Goal: Task Accomplishment & Management: Use online tool/utility

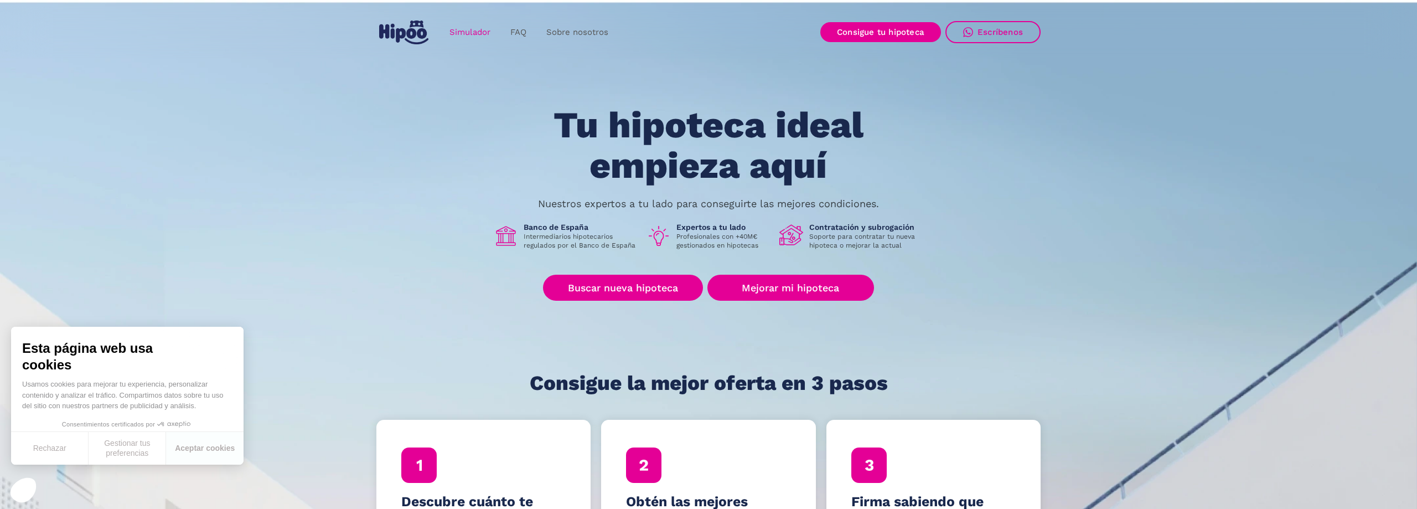
click at [485, 32] on link "Simulador" at bounding box center [469, 33] width 61 height 22
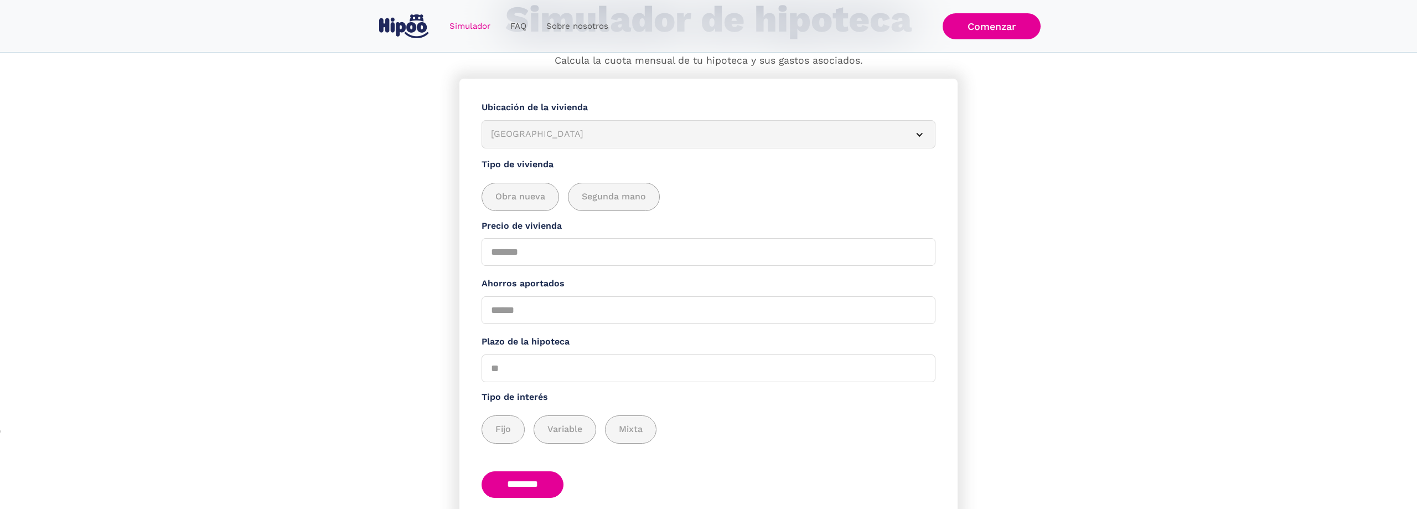
scroll to position [143, 0]
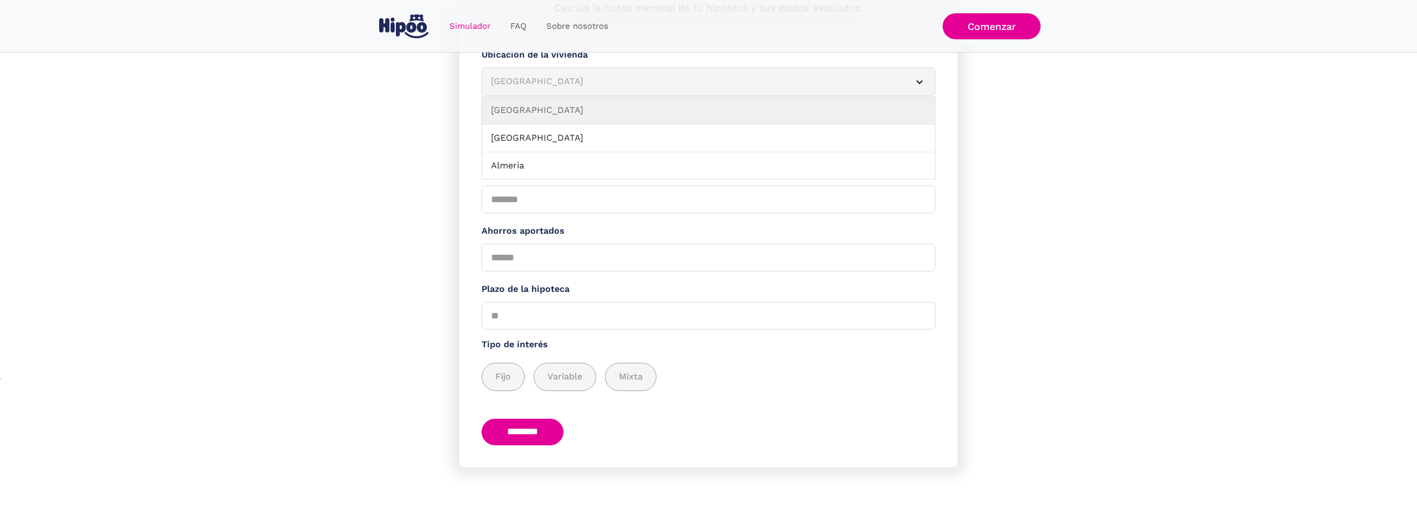
click at [529, 82] on div "[GEOGRAPHIC_DATA]" at bounding box center [695, 82] width 408 height 14
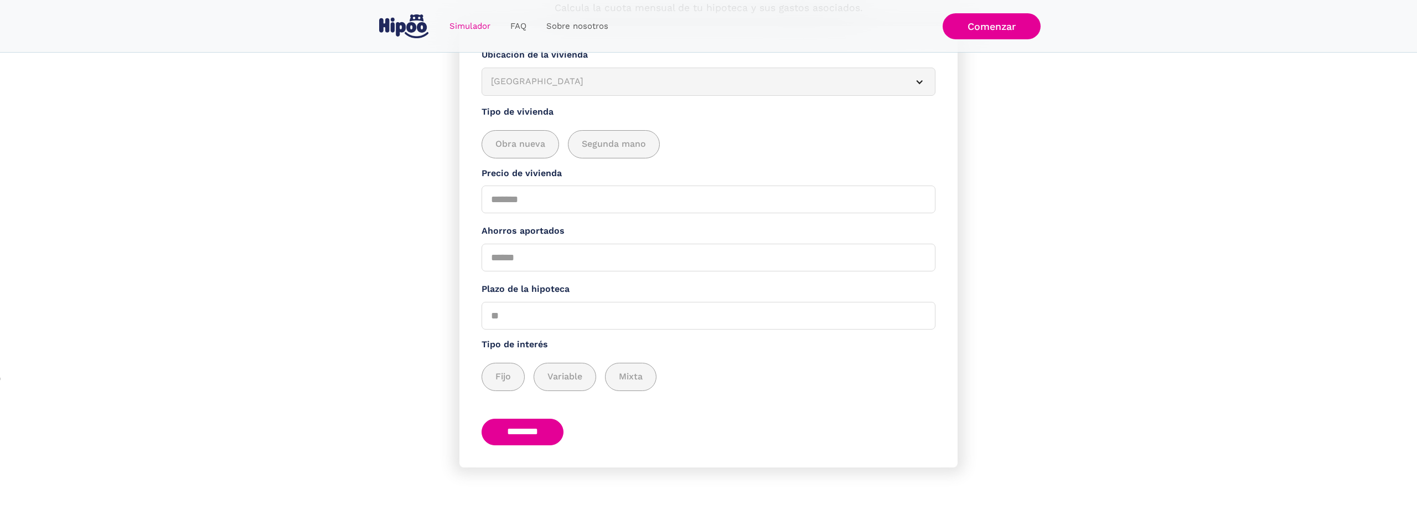
click at [529, 82] on div "[GEOGRAPHIC_DATA]" at bounding box center [695, 82] width 408 height 14
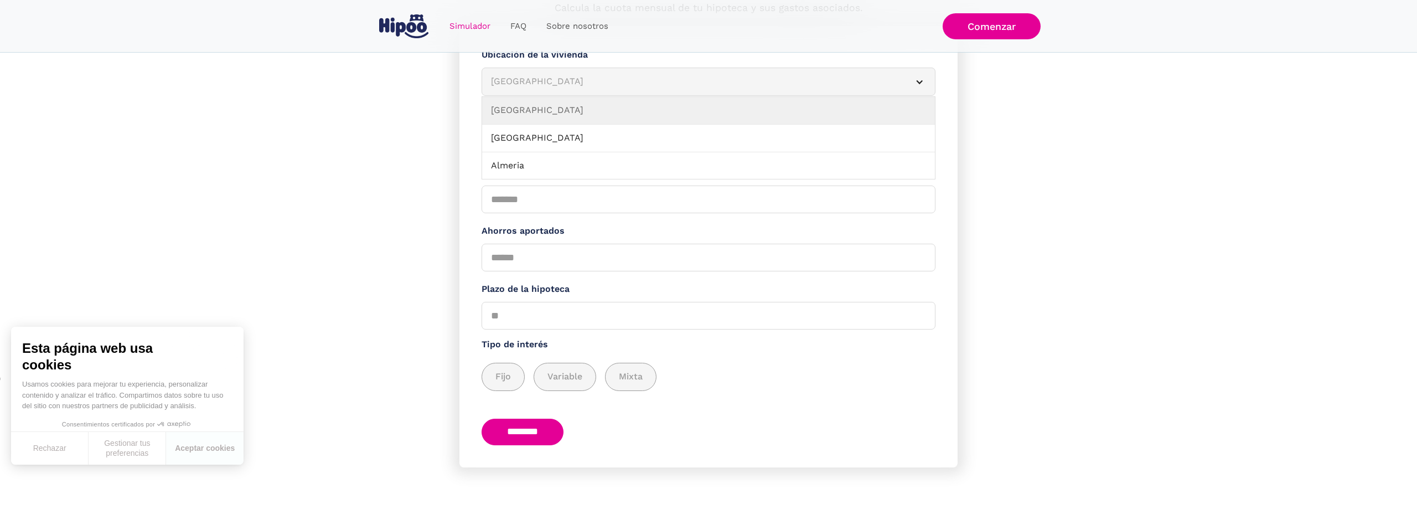
drag, startPoint x: 583, startPoint y: 91, endPoint x: 581, endPoint y: 83, distance: 8.5
click at [582, 85] on article "[GEOGRAPHIC_DATA]" at bounding box center [708, 82] width 454 height 28
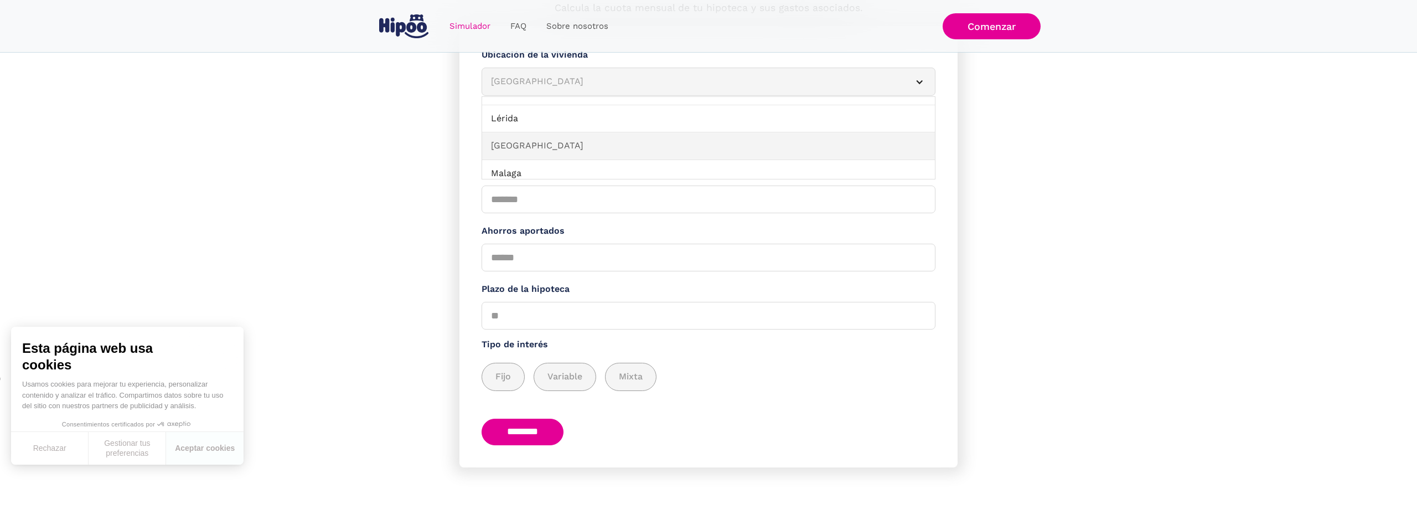
click at [569, 153] on link "[GEOGRAPHIC_DATA]" at bounding box center [708, 146] width 453 height 28
click at [513, 134] on div "add_description_here" at bounding box center [520, 144] width 76 height 27
click at [507, 210] on input "Precio de vivienda" at bounding box center [708, 199] width 454 height 28
type input "******"
click at [401, 184] on section "**********" at bounding box center [708, 267] width 1417 height 483
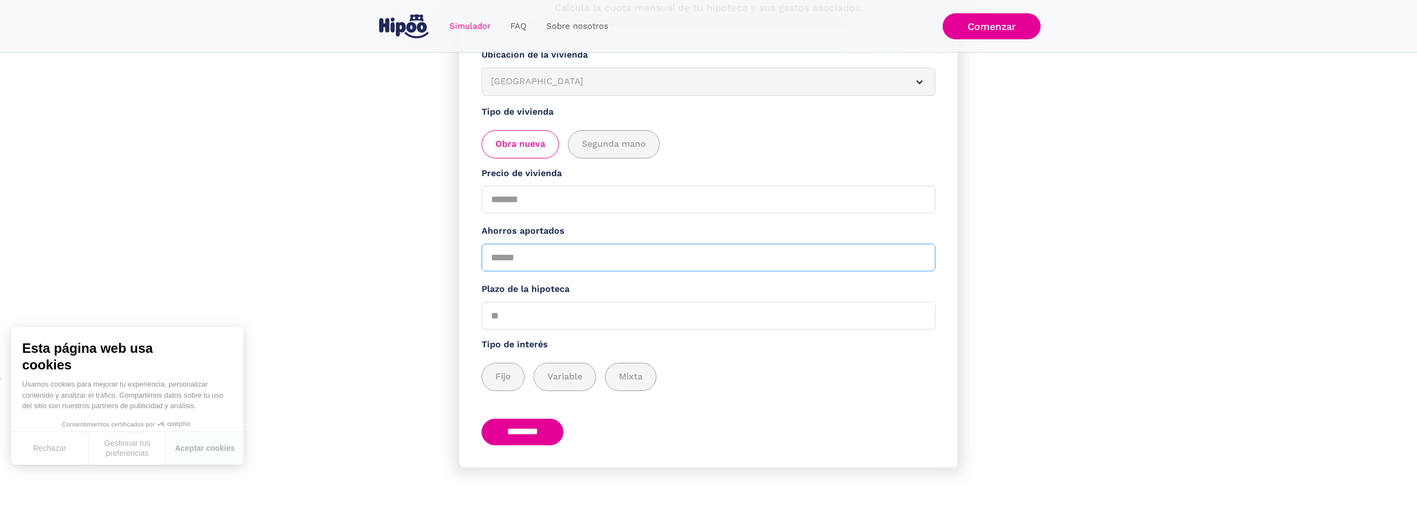
click at [561, 248] on input "Ahorros aportados" at bounding box center [708, 257] width 454 height 28
paste input "******"
type input "******"
click at [523, 317] on input "Plazo de la hipoteca" at bounding box center [708, 316] width 454 height 28
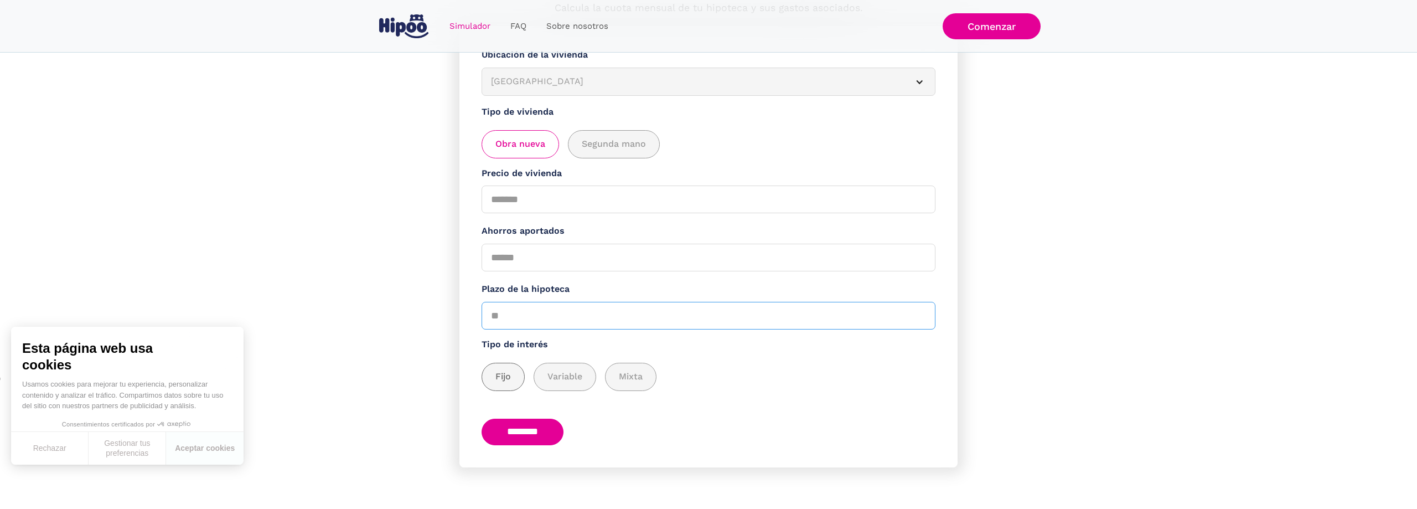
type input "**"
click at [500, 382] on span "Fijo" at bounding box center [502, 377] width 15 height 14
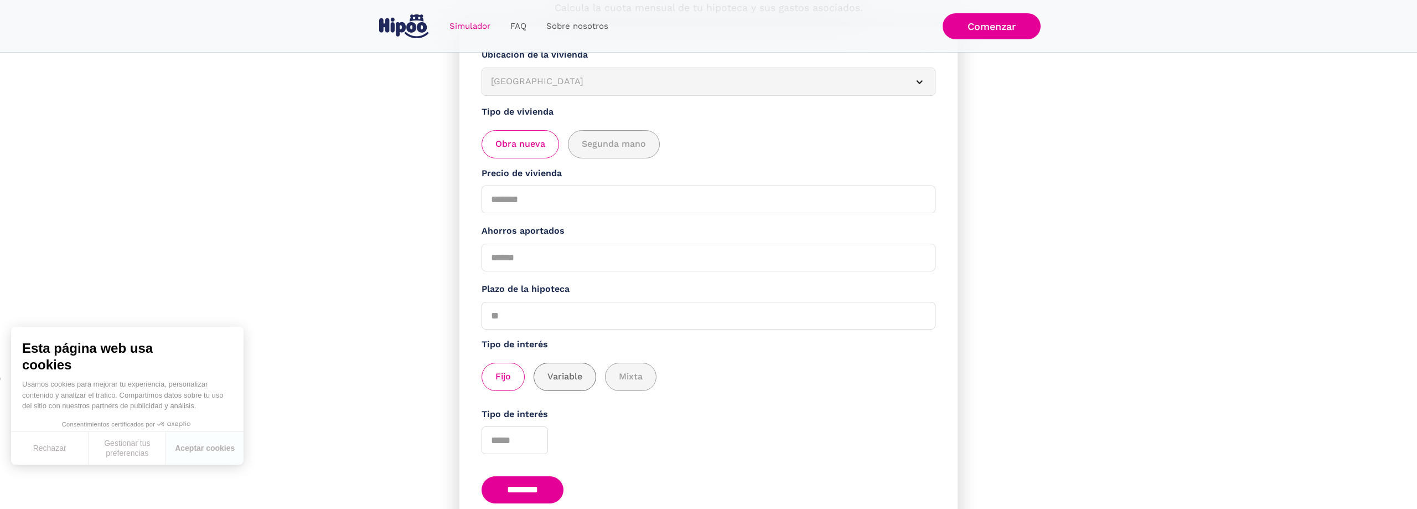
click at [565, 383] on span "Variable" at bounding box center [564, 377] width 35 height 14
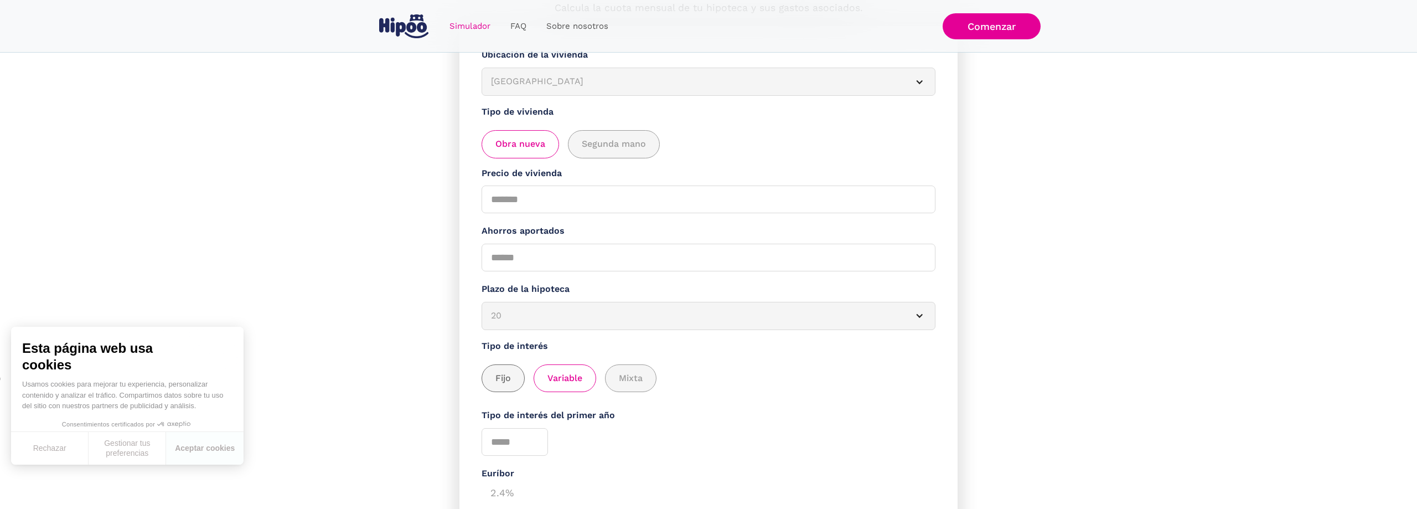
click at [496, 390] on div "add_description_here" at bounding box center [503, 378] width 42 height 27
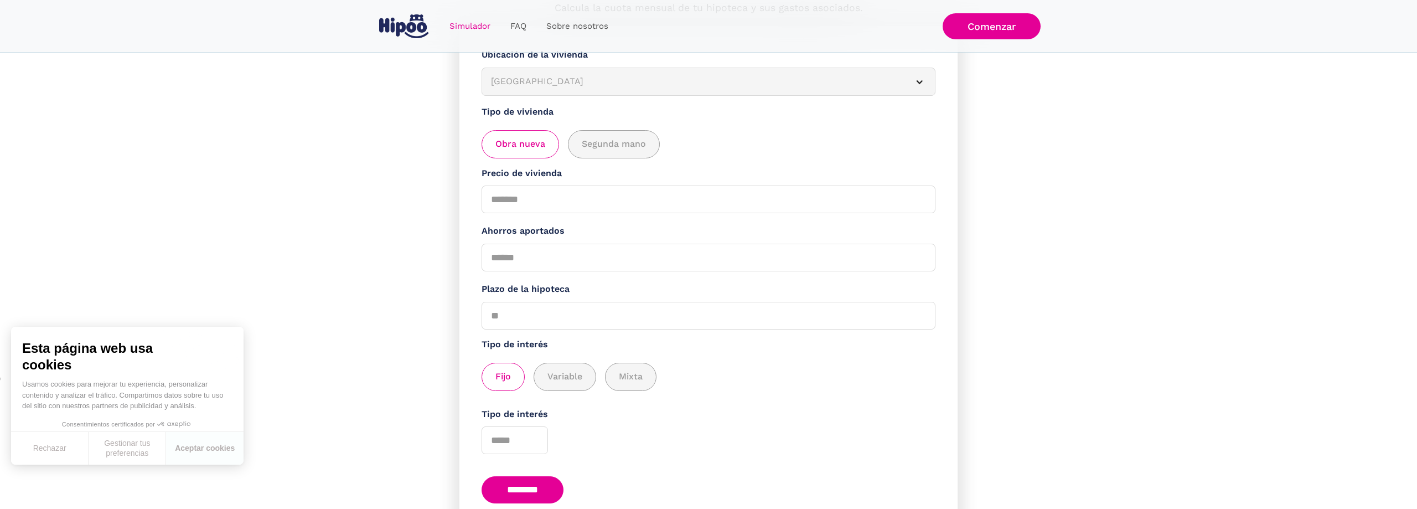
scroll to position [201, 0]
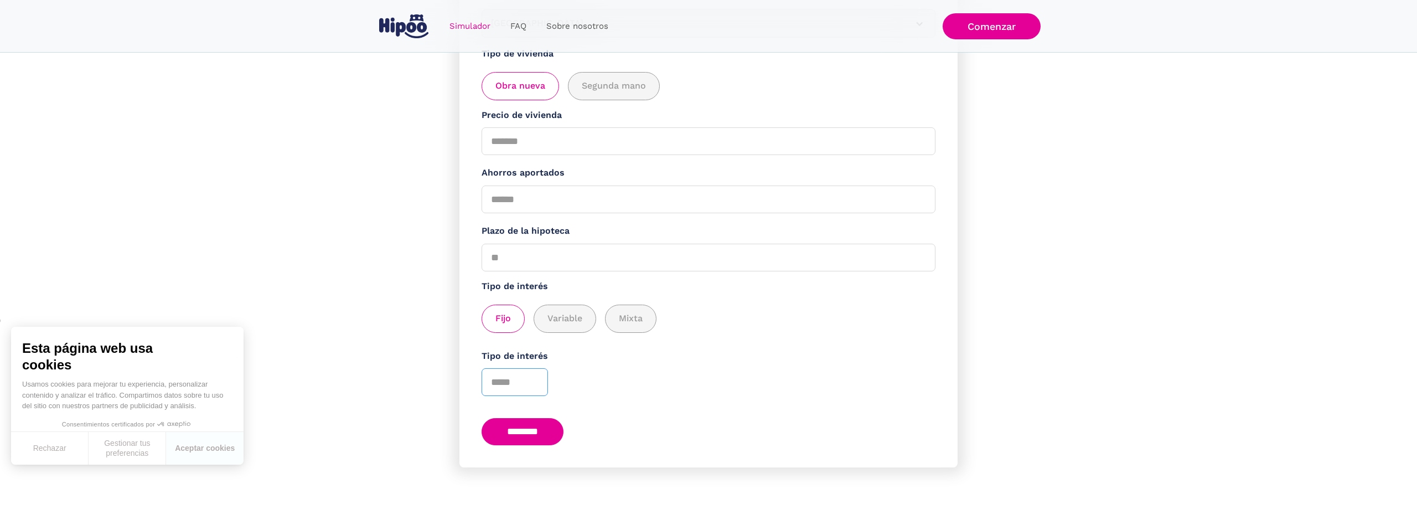
click at [506, 379] on input "Tipo de interés" at bounding box center [514, 382] width 66 height 28
click at [541, 428] on input "********" at bounding box center [522, 431] width 82 height 27
type input "*****"
click at [747, 387] on div "Tipo de interés" at bounding box center [708, 372] width 454 height 47
click at [529, 426] on input "********" at bounding box center [522, 431] width 82 height 27
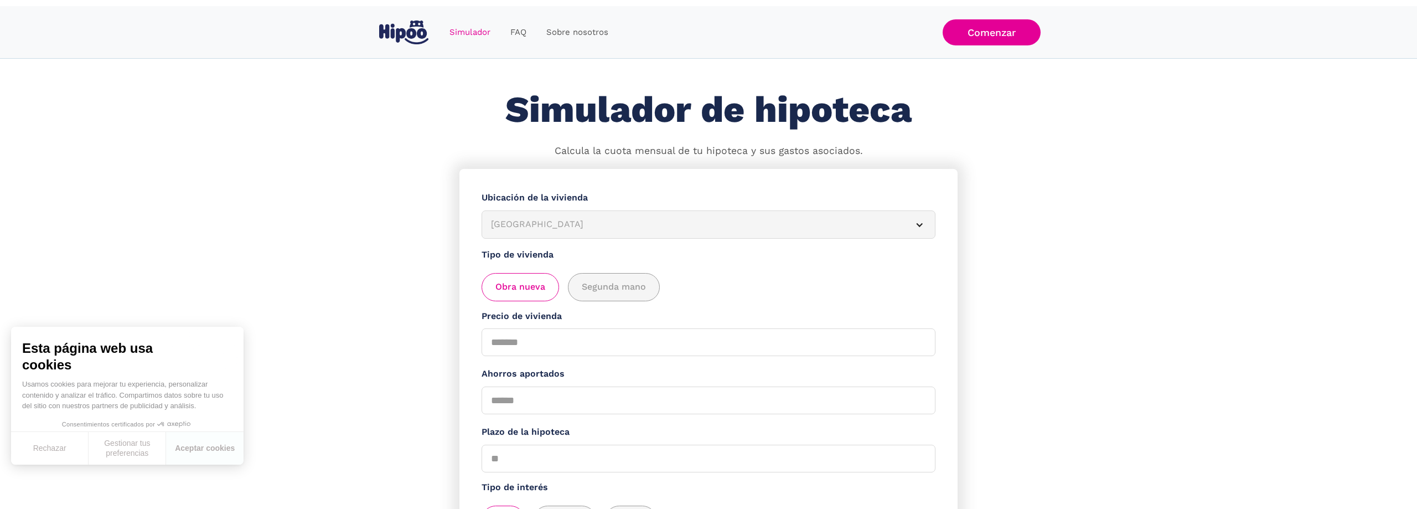
scroll to position [188, 0]
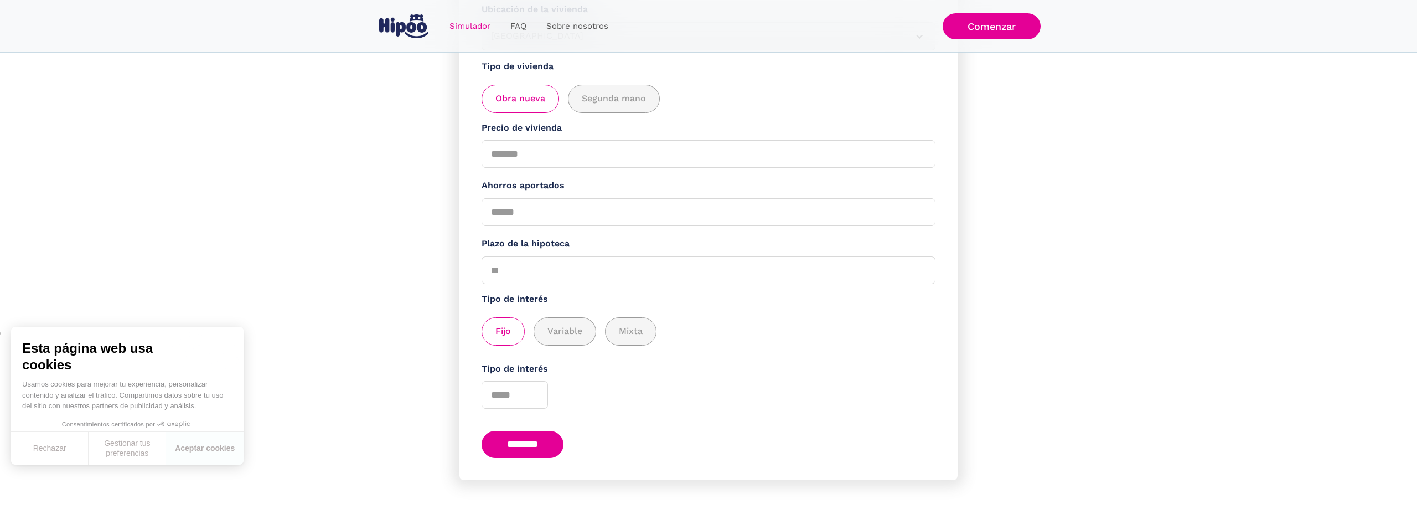
click at [520, 449] on input "********" at bounding box center [522, 444] width 82 height 27
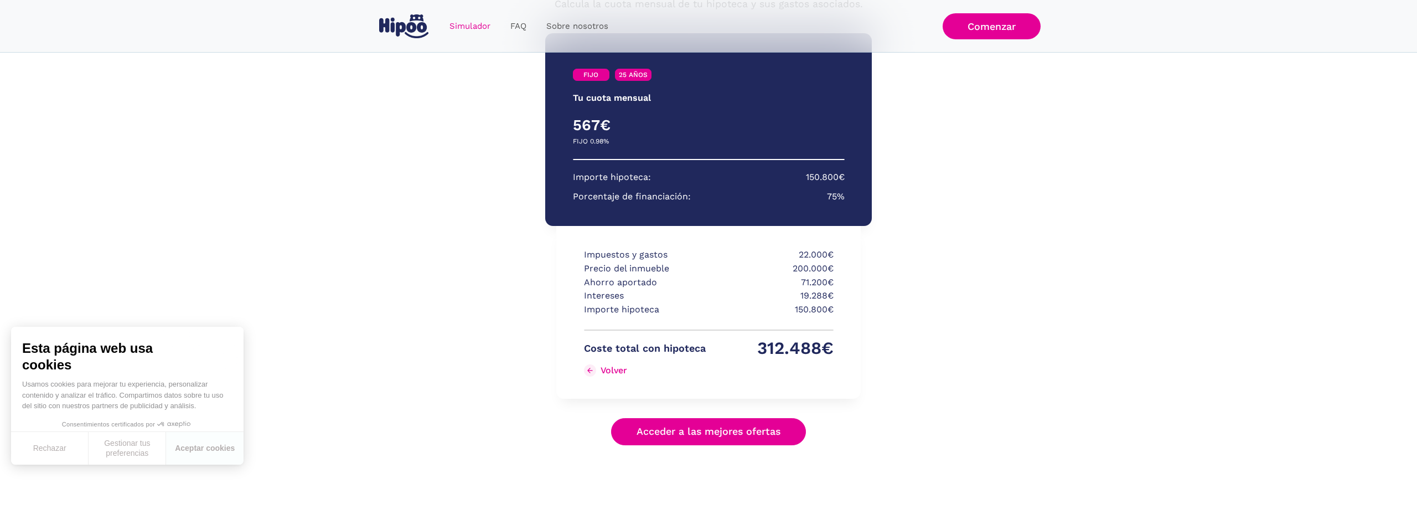
scroll to position [147, 0]
drag, startPoint x: 590, startPoint y: 354, endPoint x: 699, endPoint y: 349, distance: 109.1
click at [699, 349] on p "Coste total con hipoteca" at bounding box center [645, 348] width 122 height 14
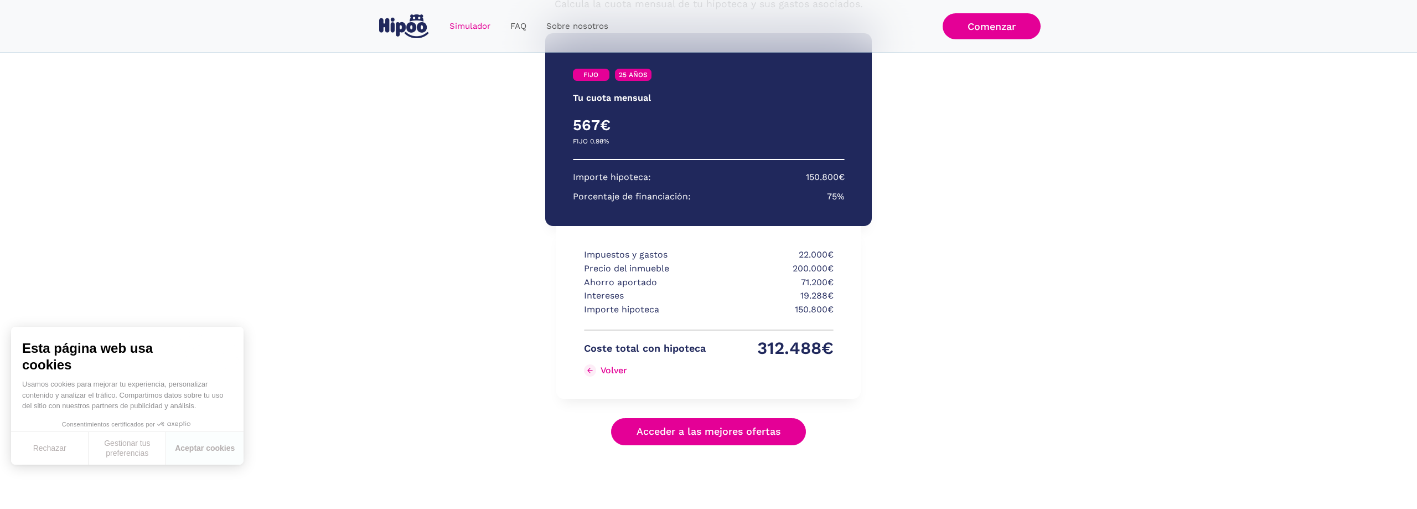
click at [699, 349] on p "Coste total con hipoteca" at bounding box center [645, 348] width 122 height 14
drag, startPoint x: 799, startPoint y: 296, endPoint x: 826, endPoint y: 295, distance: 27.1
click at [826, 295] on p "19.288€" at bounding box center [773, 296] width 122 height 14
click at [809, 294] on p "19.288€" at bounding box center [773, 296] width 122 height 14
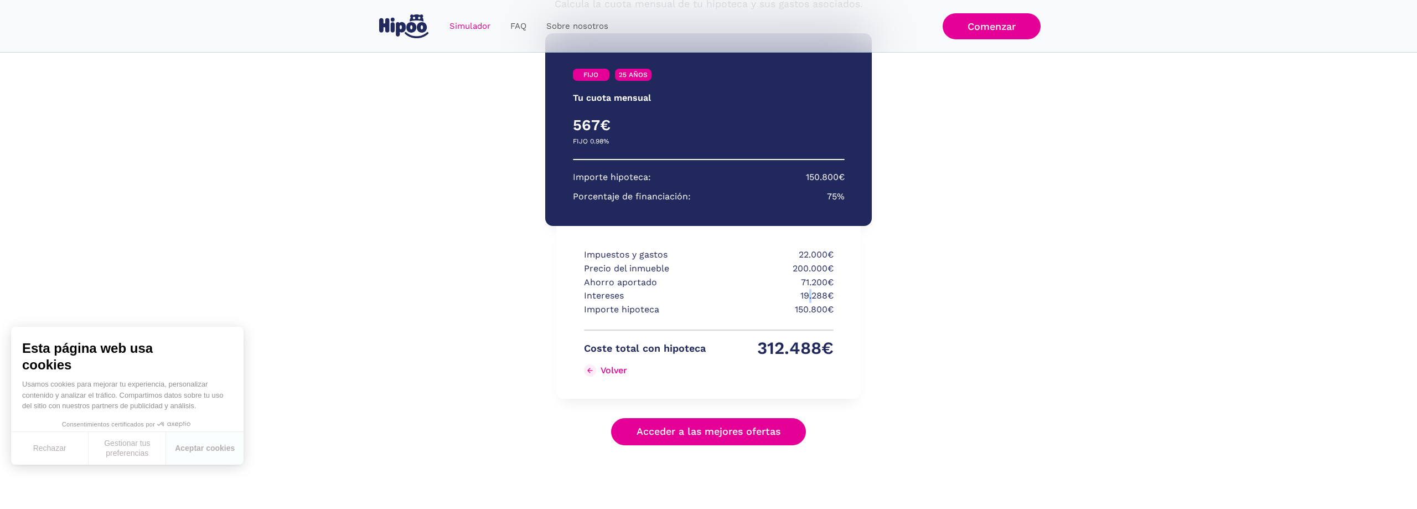
click at [809, 294] on p "19.288€" at bounding box center [773, 296] width 122 height 14
click at [611, 367] on div "Volver" at bounding box center [622, 370] width 27 height 11
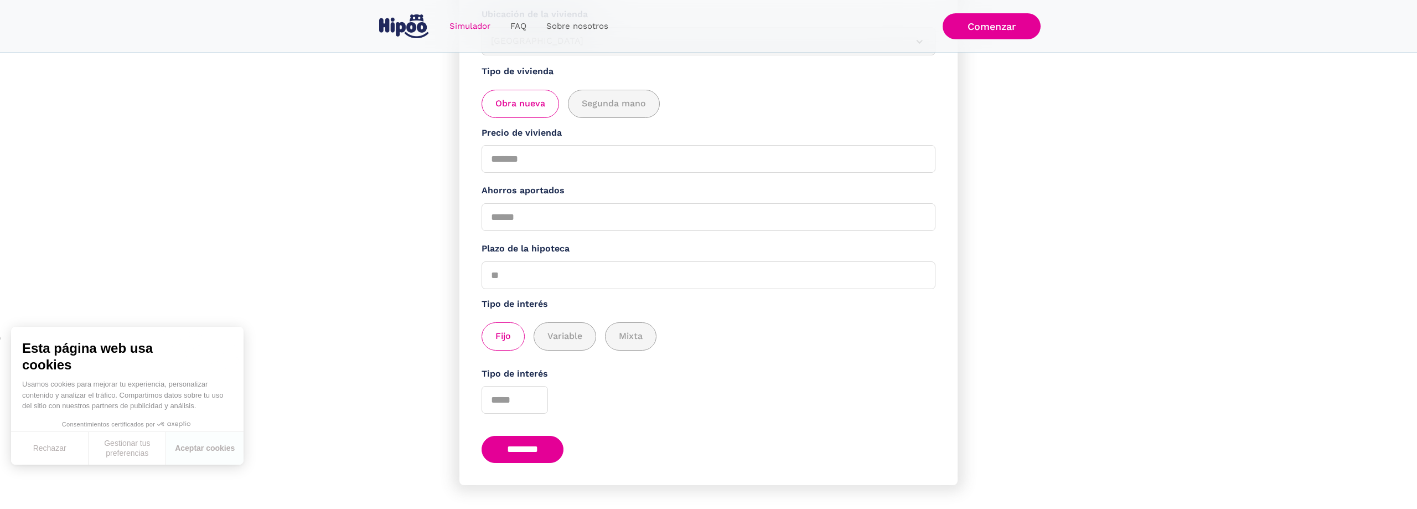
scroll to position [201, 0]
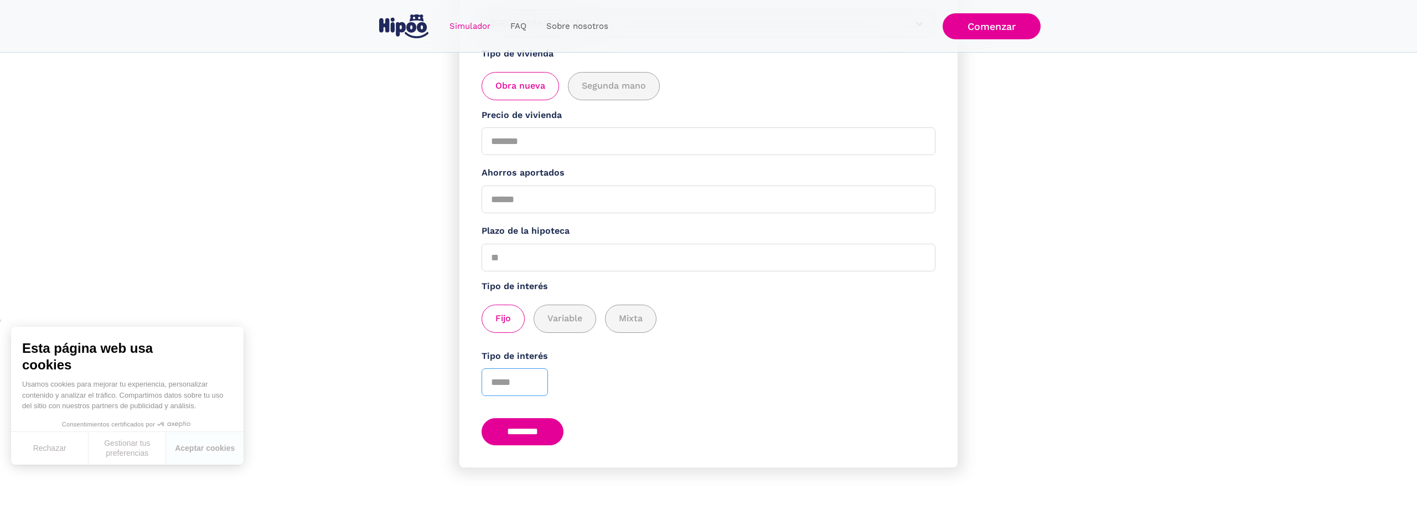
drag, startPoint x: 512, startPoint y: 380, endPoint x: 479, endPoint y: 377, distance: 33.9
click at [481, 377] on input "****" at bounding box center [514, 382] width 66 height 28
type input "****"
click at [519, 429] on input "********" at bounding box center [522, 431] width 82 height 27
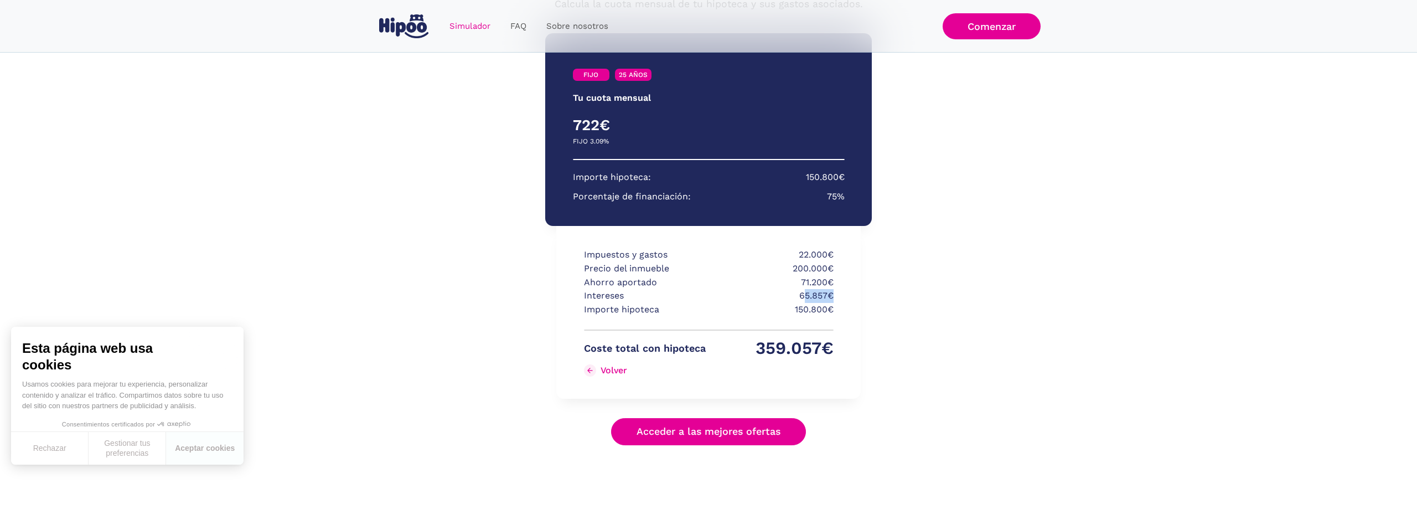
drag, startPoint x: 806, startPoint y: 296, endPoint x: 835, endPoint y: 293, distance: 28.9
click at [835, 293] on div "Impuestos y gastos 22.000€ Precio del inmueble 200.000€ Ahorro aportado 71.200€…" at bounding box center [708, 312] width 304 height 173
click at [814, 293] on p "65.857€" at bounding box center [773, 296] width 122 height 14
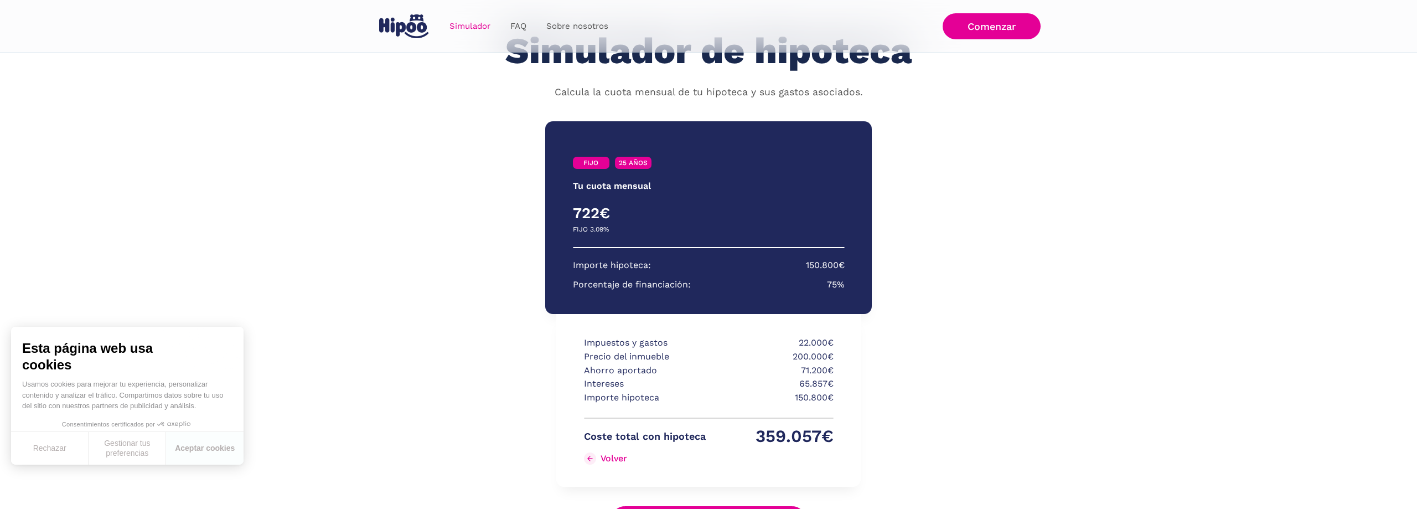
scroll to position [0, 0]
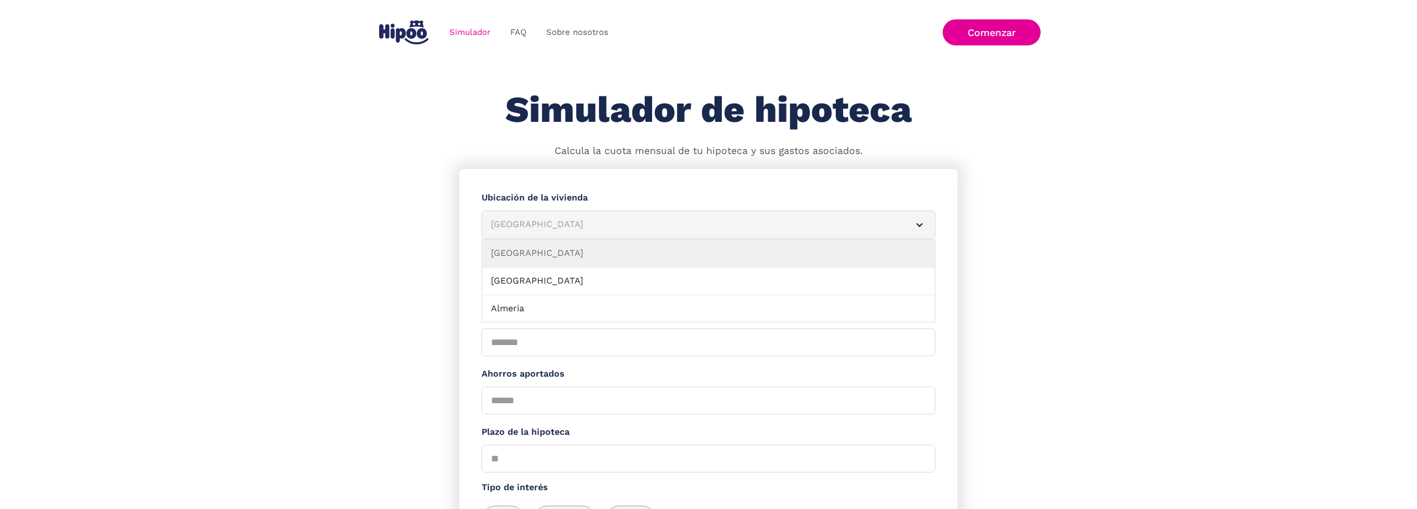
click at [548, 228] on div "[GEOGRAPHIC_DATA]" at bounding box center [695, 224] width 408 height 14
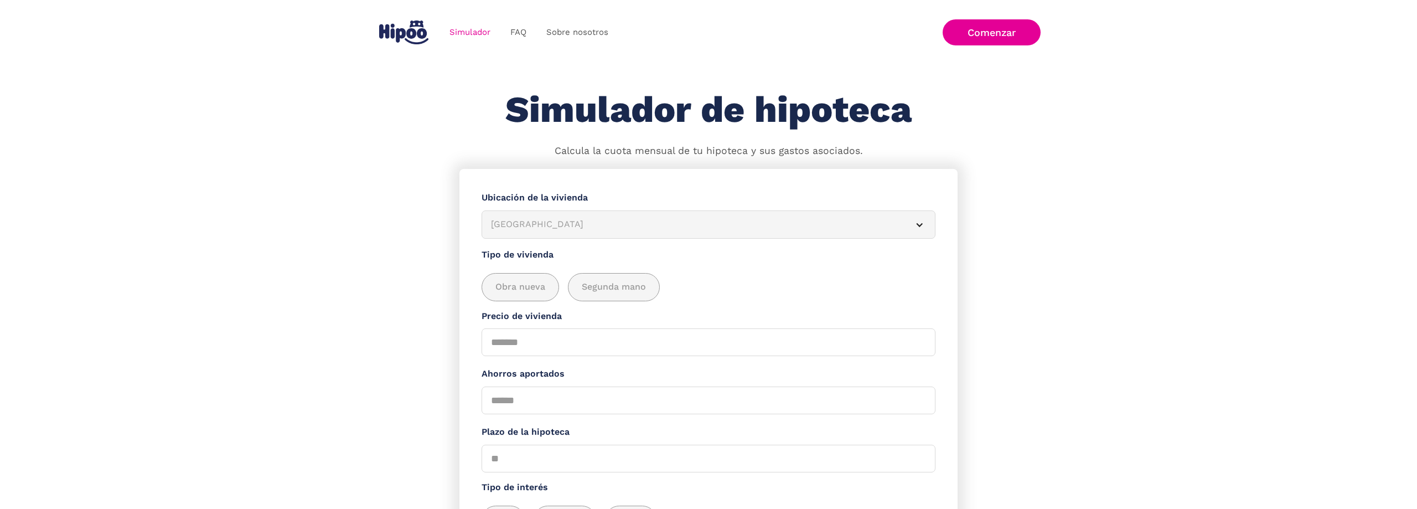
click at [548, 228] on div "[GEOGRAPHIC_DATA]" at bounding box center [695, 224] width 408 height 14
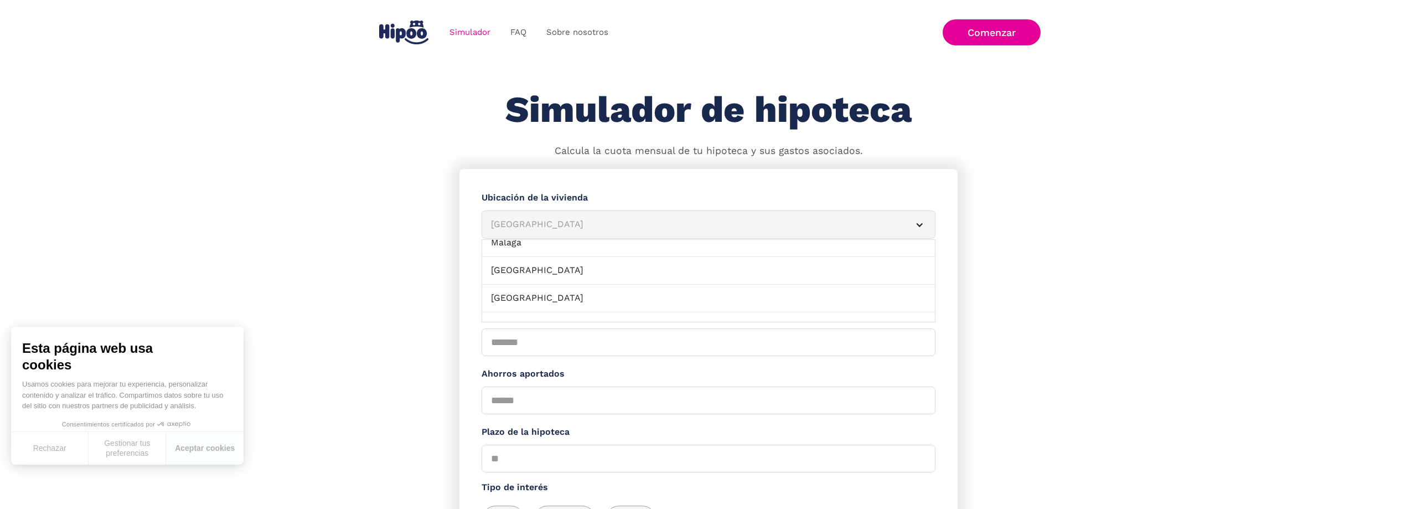
scroll to position [736, 0]
click at [545, 281] on link "[GEOGRAPHIC_DATA]" at bounding box center [708, 289] width 453 height 28
click at [551, 349] on input "Precio de vivienda" at bounding box center [708, 342] width 454 height 28
click at [534, 288] on span "Obra nueva" at bounding box center [520, 287] width 50 height 14
click at [537, 340] on input "Precio de vivienda" at bounding box center [708, 342] width 454 height 28
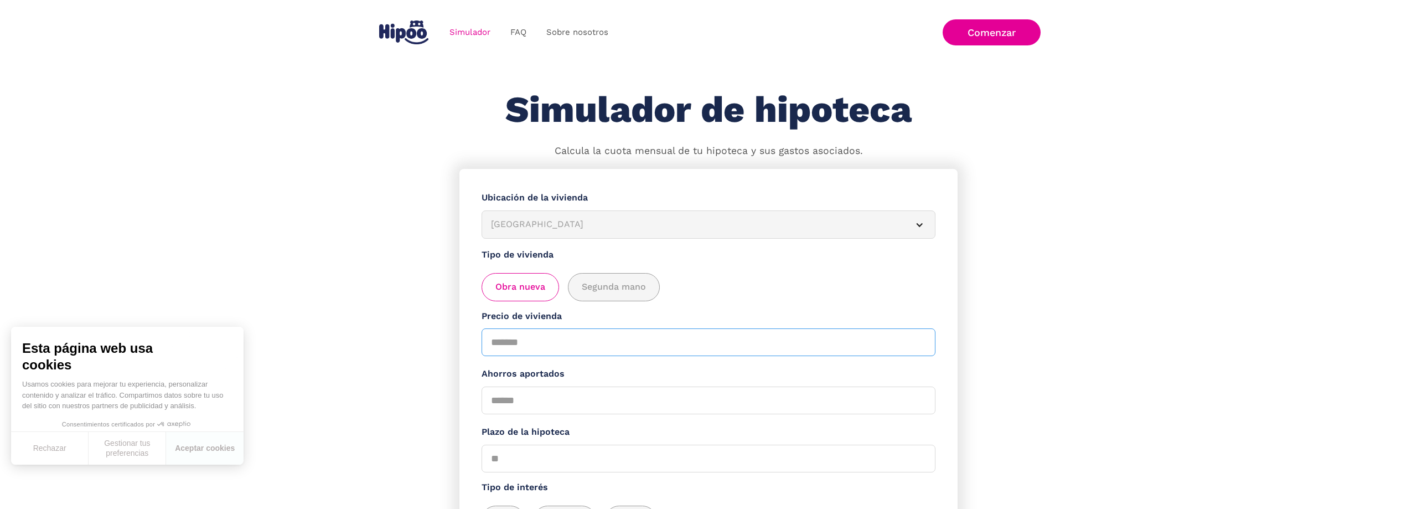
type input "******"
click at [381, 335] on section "**********" at bounding box center [708, 410] width 1417 height 483
click at [601, 394] on input "Ahorros aportados" at bounding box center [708, 400] width 454 height 28
type input "*****"
click at [535, 462] on input "Plazo de la hipoteca" at bounding box center [708, 458] width 454 height 28
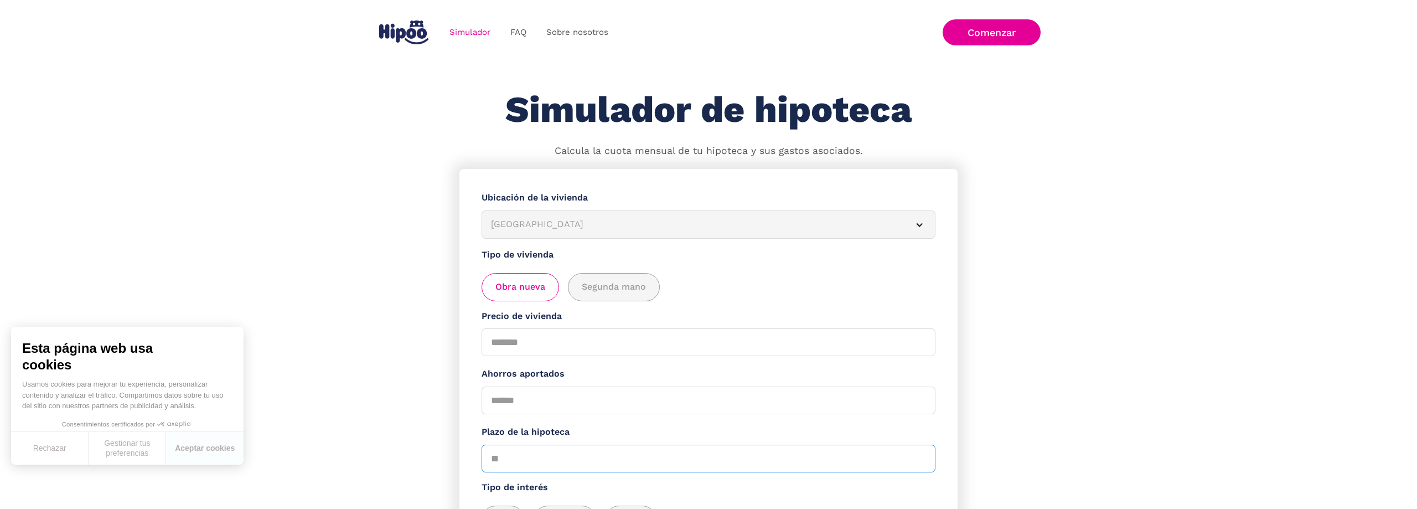
type input "**"
click at [338, 416] on section "**********" at bounding box center [708, 410] width 1417 height 483
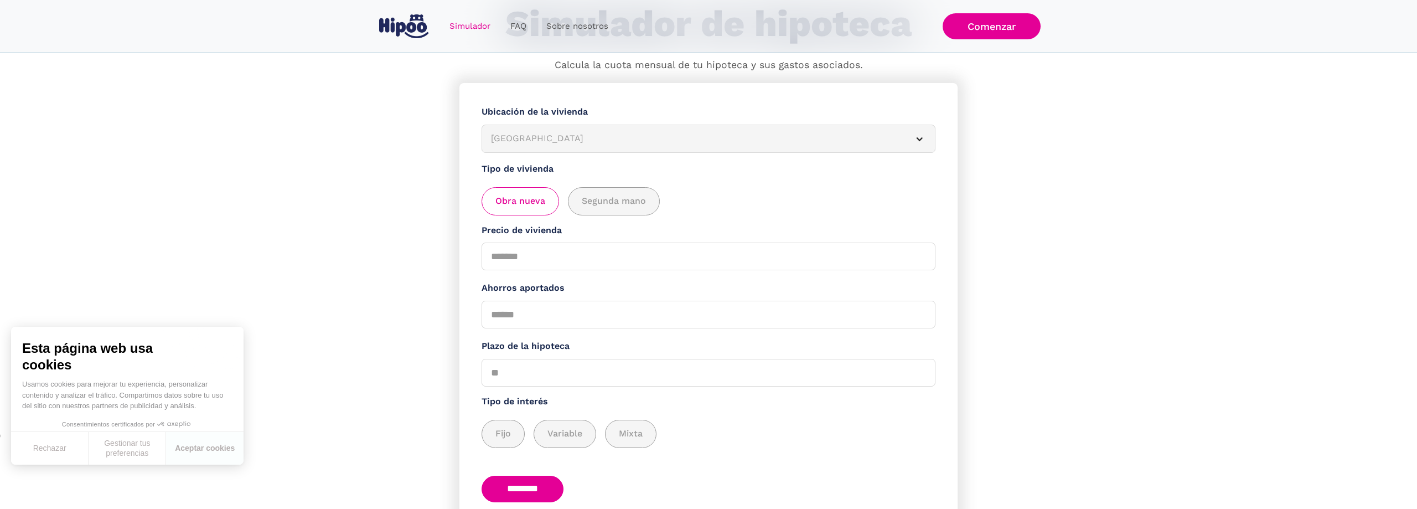
scroll to position [143, 0]
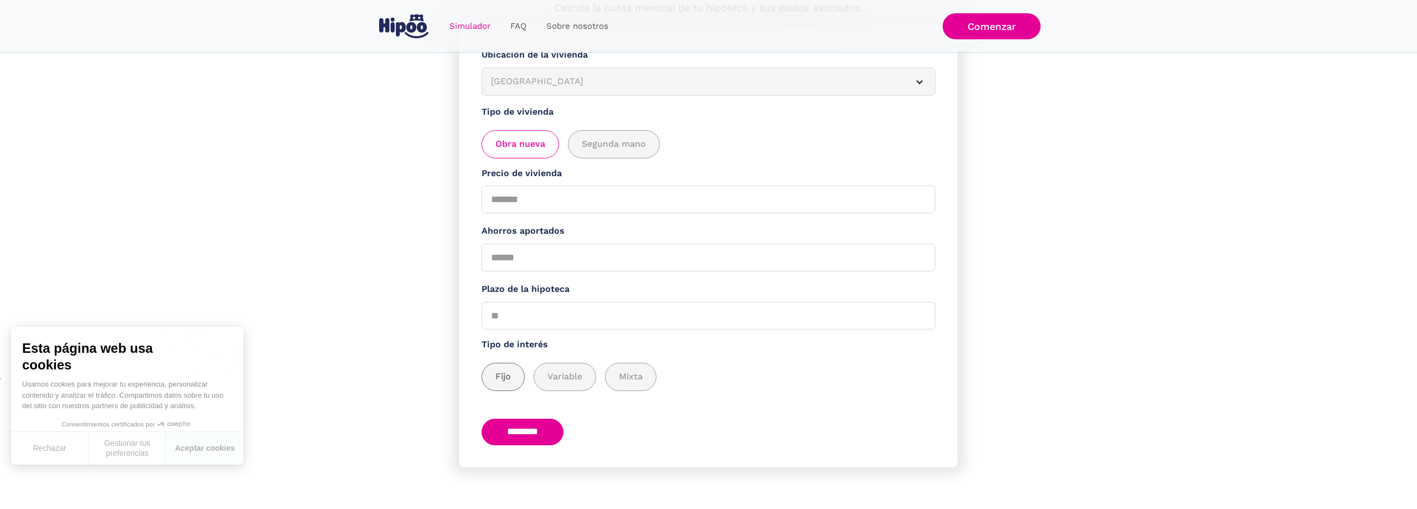
click at [510, 382] on span "Fijo" at bounding box center [502, 377] width 15 height 14
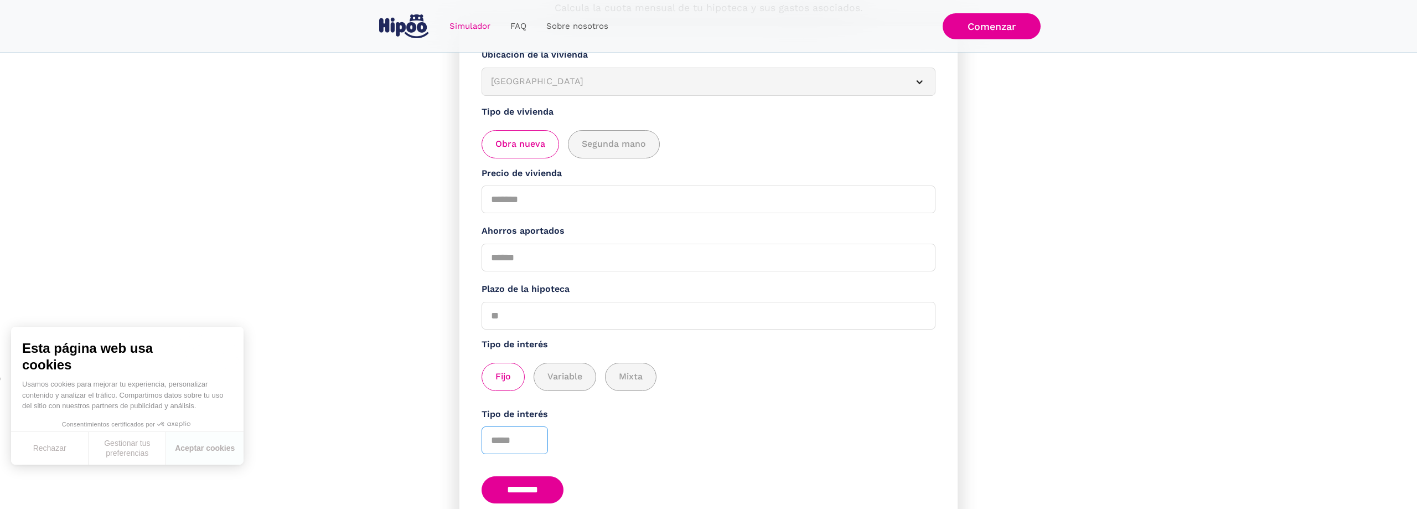
click at [522, 431] on input "Tipo de interés" at bounding box center [514, 440] width 66 height 28
type input "****"
click at [633, 445] on div "Tipo de interés ****" at bounding box center [708, 430] width 454 height 47
click at [538, 491] on input "********" at bounding box center [522, 489] width 82 height 27
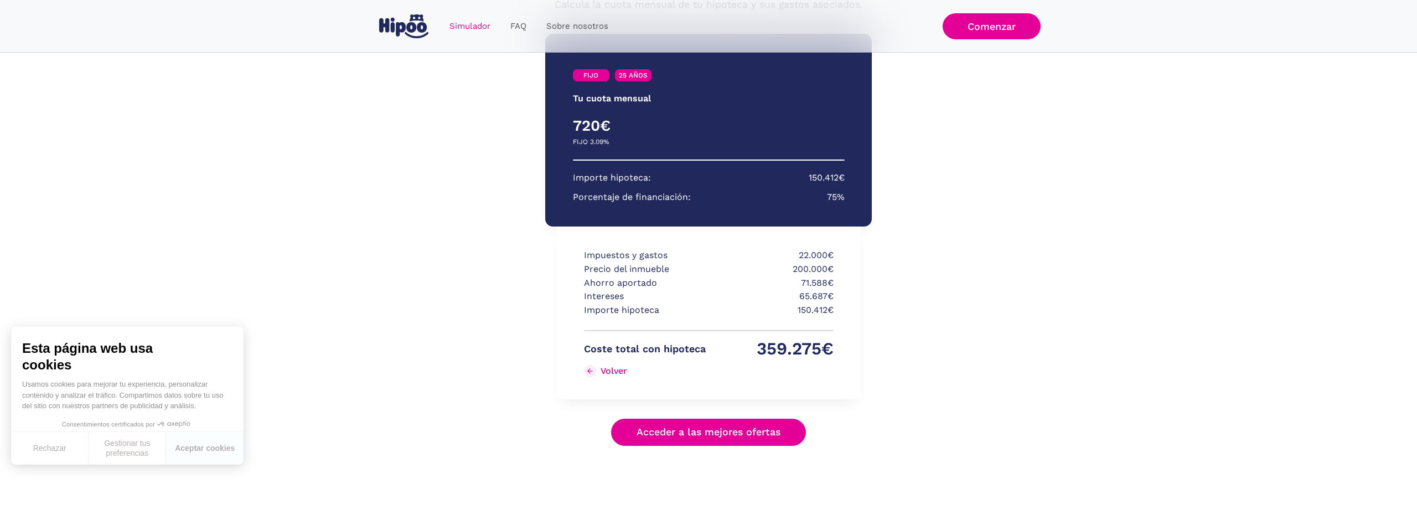
scroll to position [147, 0]
drag, startPoint x: 800, startPoint y: 294, endPoint x: 813, endPoint y: 296, distance: 13.3
click at [813, 296] on p "65.687€" at bounding box center [773, 296] width 122 height 14
click at [803, 297] on p "65.687€" at bounding box center [773, 296] width 122 height 14
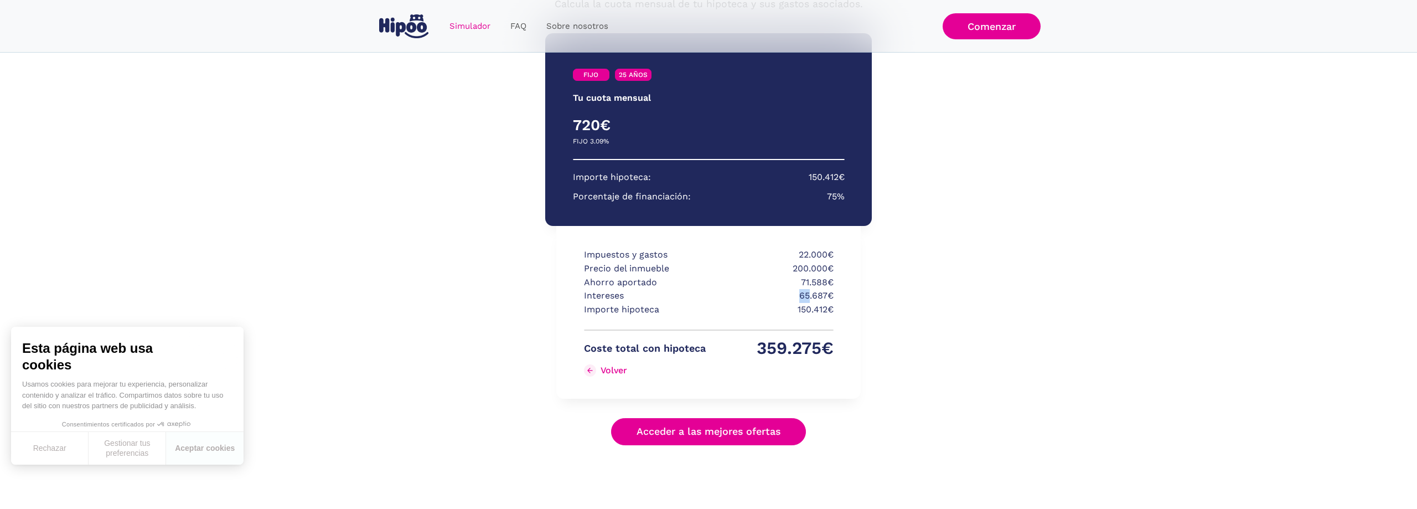
click at [803, 297] on p "65.687€" at bounding box center [773, 296] width 122 height 14
click at [811, 310] on p "150.412€" at bounding box center [773, 310] width 122 height 14
drag, startPoint x: 800, startPoint y: 297, endPoint x: 820, endPoint y: 296, distance: 20.0
click at [820, 296] on p "65.687€" at bounding box center [773, 296] width 122 height 14
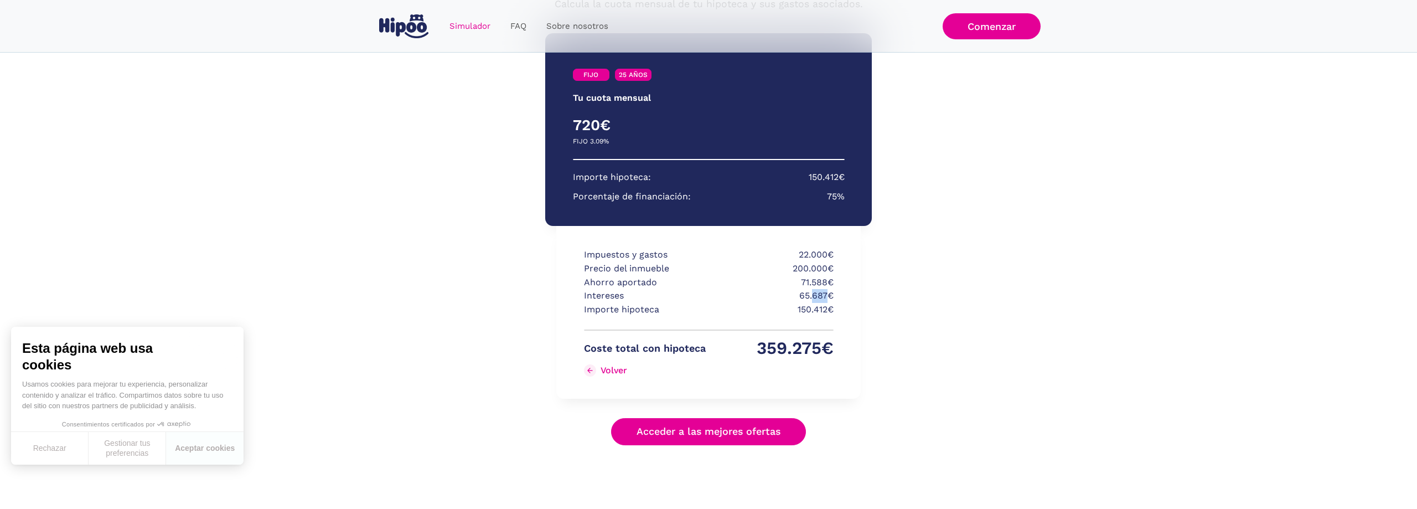
click at [820, 296] on p "65.687€" at bounding box center [773, 296] width 122 height 14
click at [803, 293] on p "65.687€" at bounding box center [773, 296] width 122 height 14
drag, startPoint x: 797, startPoint y: 293, endPoint x: 823, endPoint y: 293, distance: 26.0
click at [823, 293] on p "65.687€" at bounding box center [773, 296] width 122 height 14
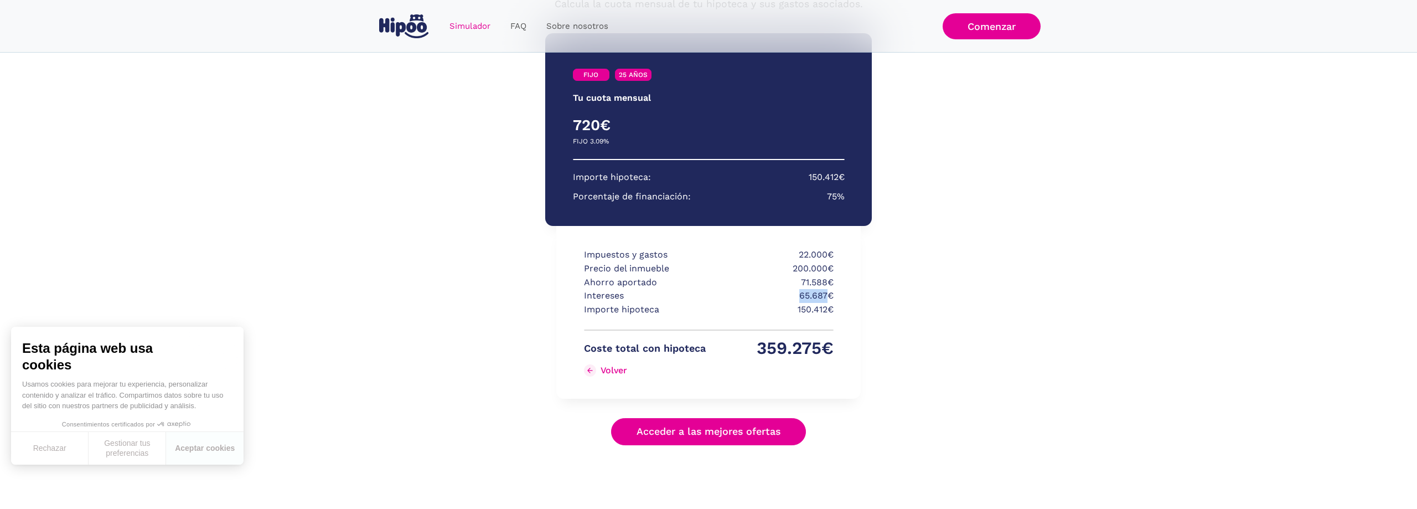
click at [823, 293] on p "65.687€" at bounding box center [773, 296] width 122 height 14
click at [820, 293] on p "65.687€" at bounding box center [773, 296] width 122 height 14
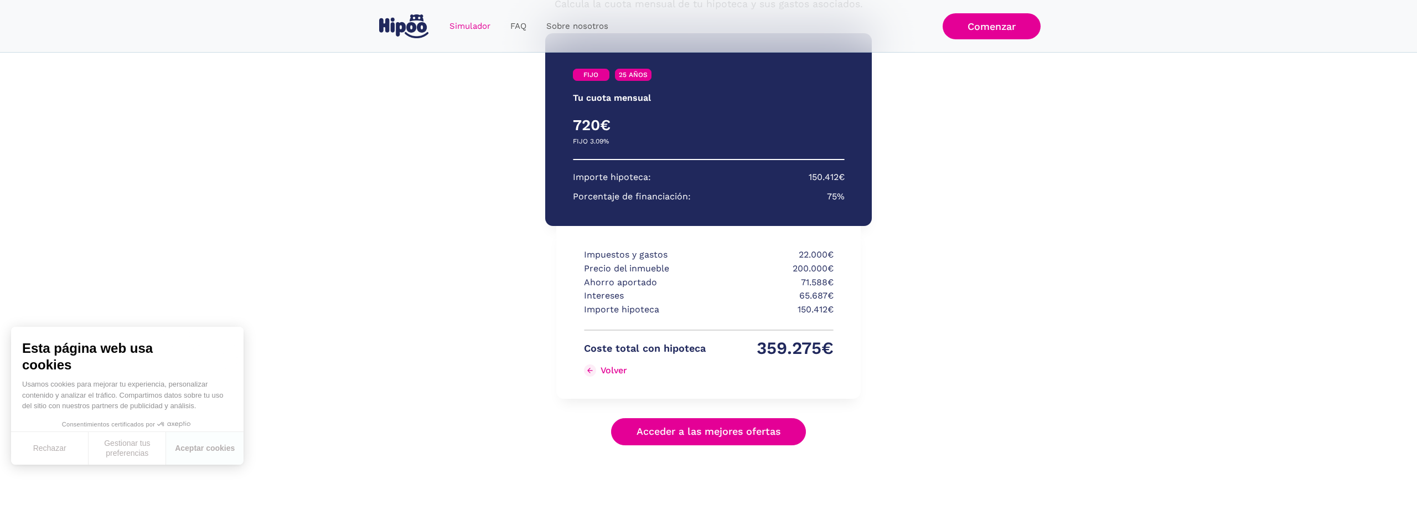
click at [820, 293] on p "65.687€" at bounding box center [773, 296] width 122 height 14
click at [810, 293] on p "65.687€" at bounding box center [773, 296] width 122 height 14
drag, startPoint x: 798, startPoint y: 297, endPoint x: 824, endPoint y: 298, distance: 26.0
click at [824, 298] on p "65.687€" at bounding box center [773, 296] width 122 height 14
click at [817, 297] on p "65.687€" at bounding box center [773, 296] width 122 height 14
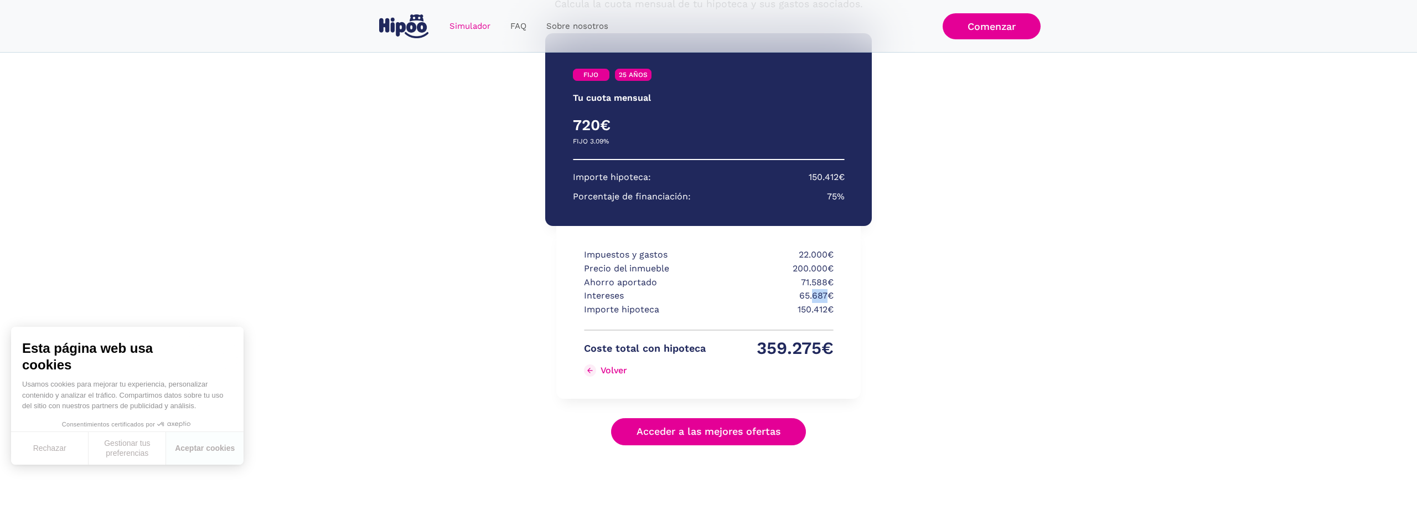
click at [817, 297] on p "65.687€" at bounding box center [773, 296] width 122 height 14
drag, startPoint x: 799, startPoint y: 296, endPoint x: 825, endPoint y: 296, distance: 26.6
click at [825, 296] on p "65.687€" at bounding box center [773, 296] width 122 height 14
click at [817, 296] on p "65.687€" at bounding box center [773, 296] width 122 height 14
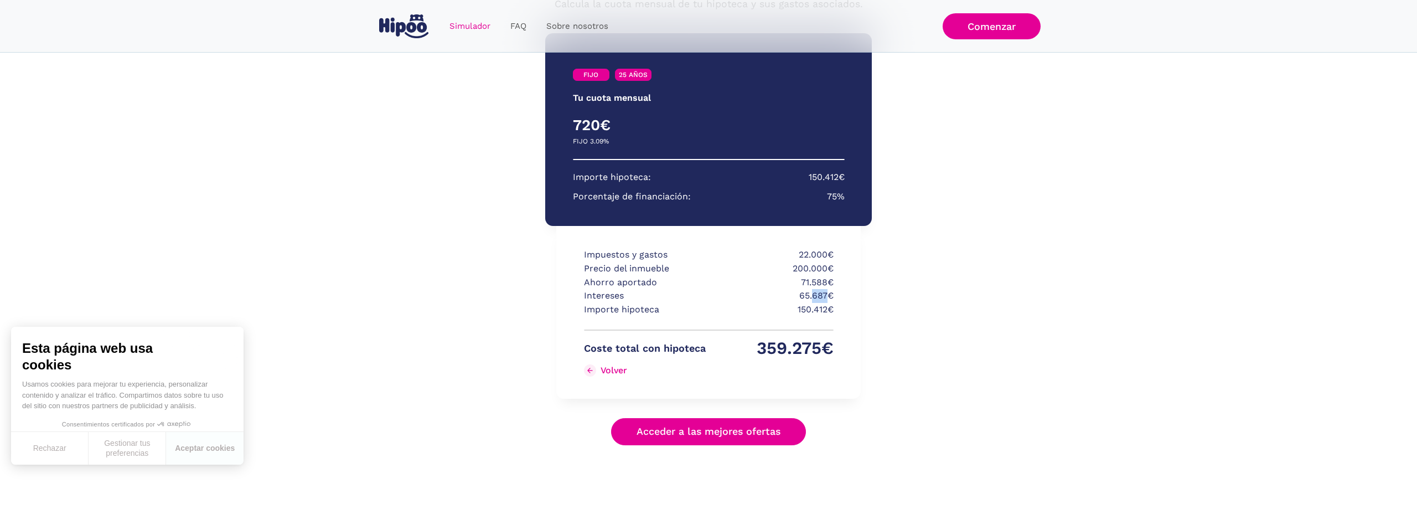
click at [817, 296] on p "65.687€" at bounding box center [773, 296] width 122 height 14
drag, startPoint x: 796, startPoint y: 292, endPoint x: 825, endPoint y: 294, distance: 28.9
click at [825, 294] on p "65.687€" at bounding box center [773, 296] width 122 height 14
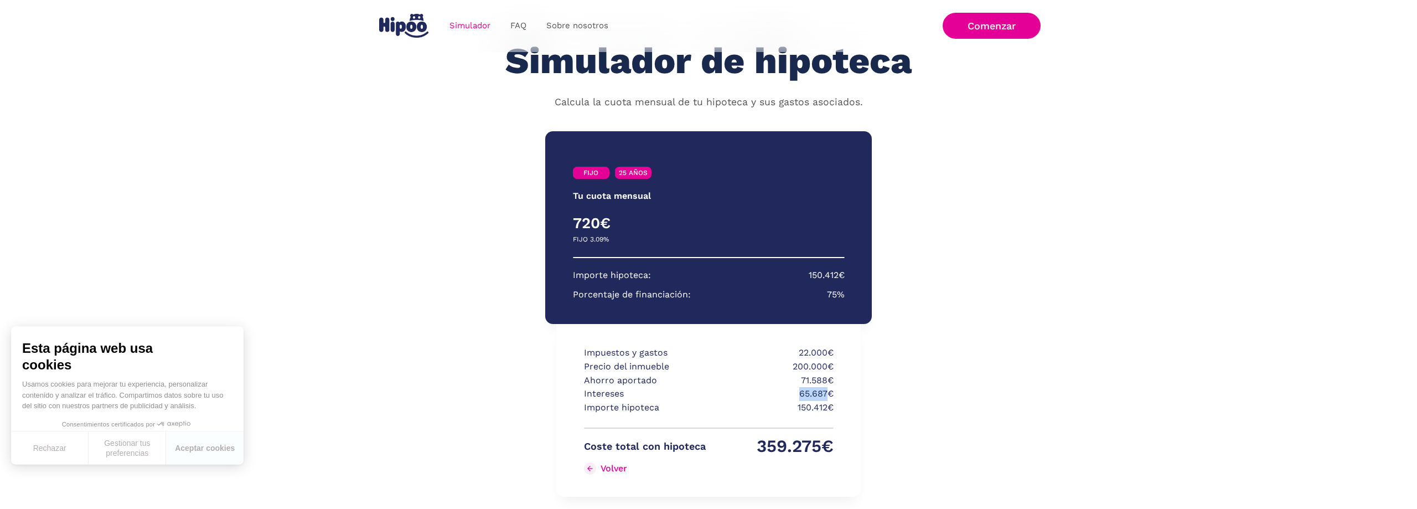
scroll to position [0, 0]
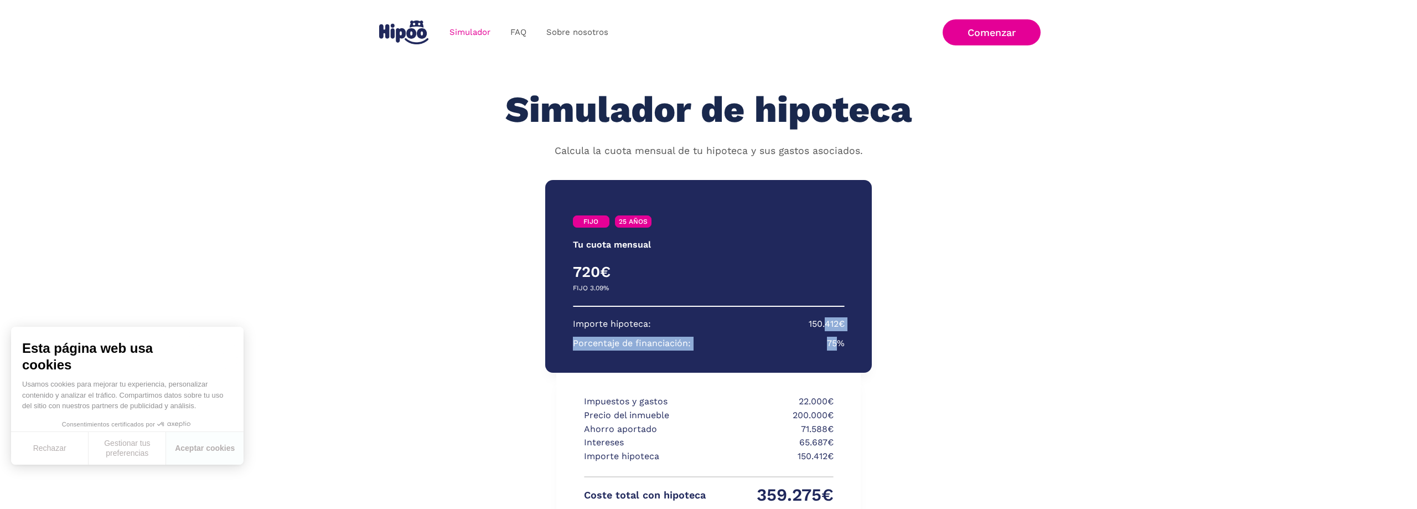
drag, startPoint x: 823, startPoint y: 340, endPoint x: 838, endPoint y: 341, distance: 15.0
click at [838, 341] on section "Importe hipoteca: 150.412€ Porcentaje de financiación: 75%" at bounding box center [709, 333] width 272 height 33
click at [838, 341] on p "75%" at bounding box center [836, 343] width 18 height 14
drag, startPoint x: 842, startPoint y: 343, endPoint x: 577, endPoint y: 273, distance: 273.7
click at [577, 273] on div "FIJO 25 AÑOS Tu cuota mensual PRIMEROS 3 AÑOS RESTO DE AÑOS 720€ 0€ FIJO 3.09% …" at bounding box center [708, 276] width 327 height 193
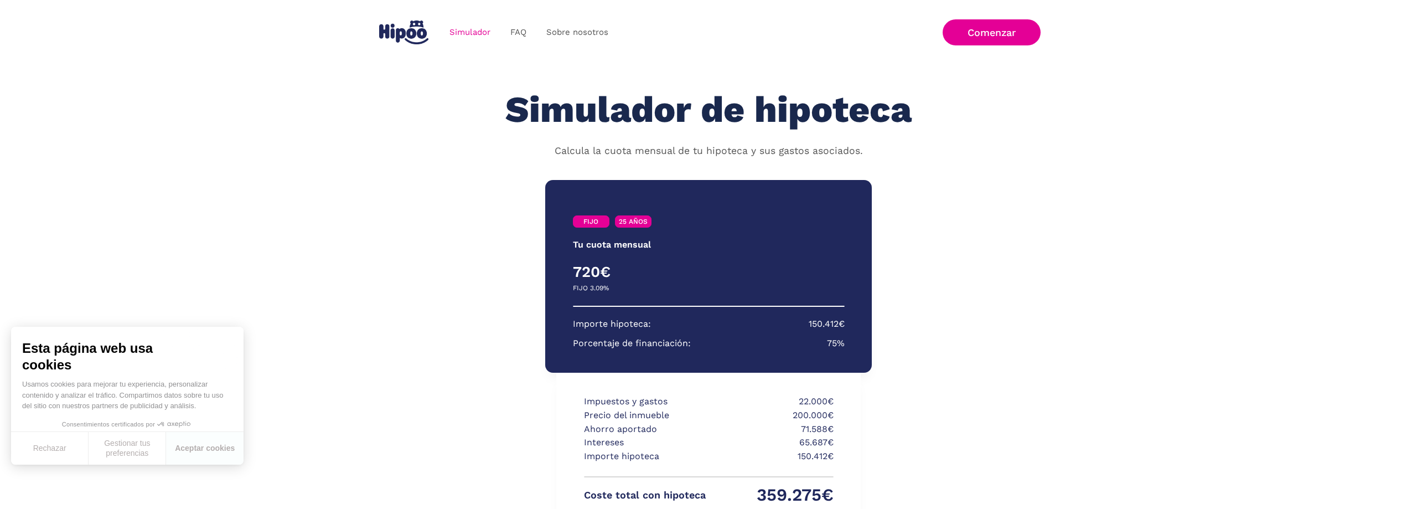
click at [577, 273] on h4 "720€" at bounding box center [641, 271] width 136 height 19
drag, startPoint x: 576, startPoint y: 245, endPoint x: 648, endPoint y: 243, distance: 72.5
click at [648, 243] on p "Tu cuota mensual" at bounding box center [612, 245] width 78 height 14
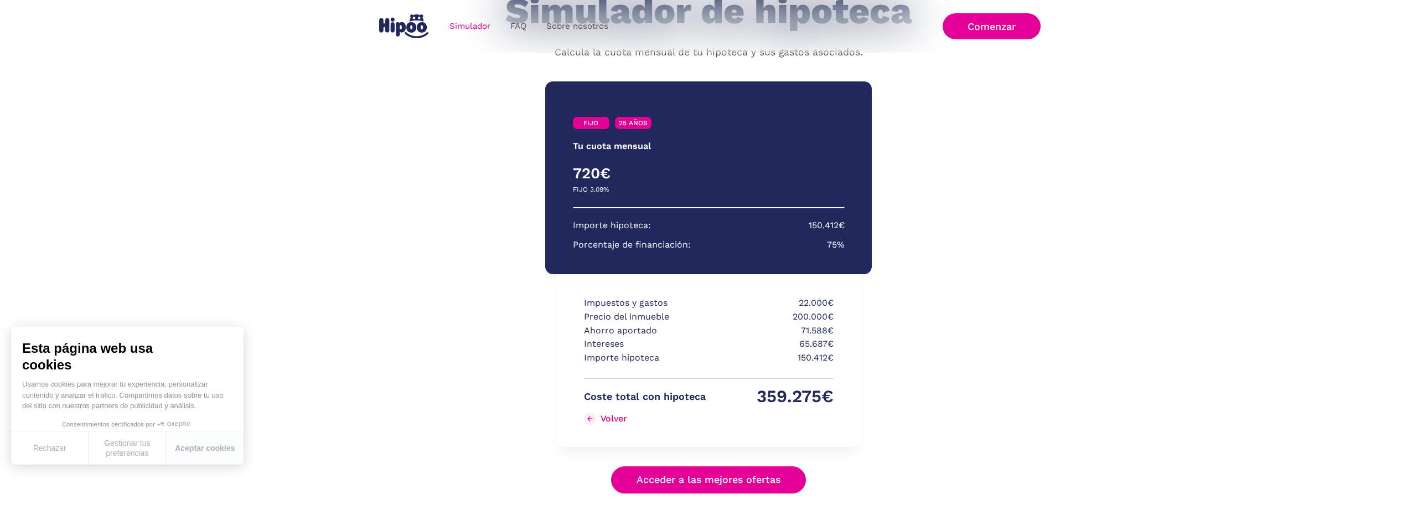
scroll to position [147, 0]
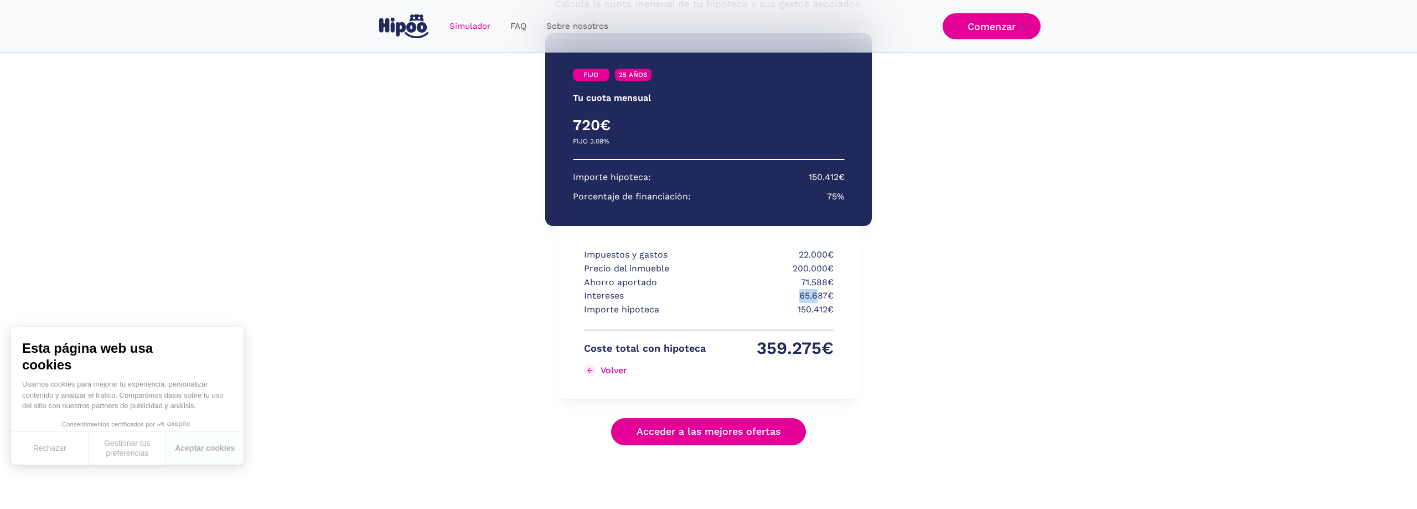
drag, startPoint x: 795, startPoint y: 293, endPoint x: 817, endPoint y: 294, distance: 22.1
click at [817, 294] on p "65.687€" at bounding box center [773, 296] width 122 height 14
click at [805, 294] on p "65.687€" at bounding box center [773, 296] width 122 height 14
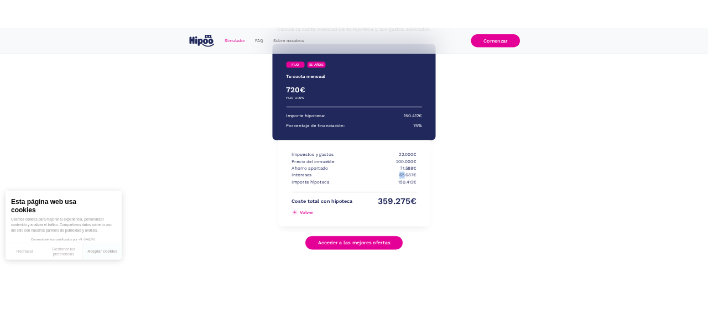
scroll to position [146, 0]
